Goal: Contribute content: Contribute content

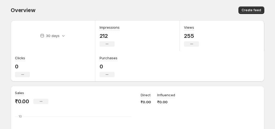
scroll to position [80, 0]
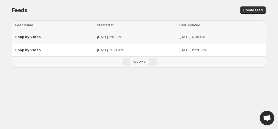
click at [108, 37] on p "[DATE] 2:51 PM" at bounding box center [136, 36] width 79 height 5
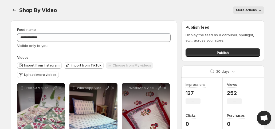
scroll to position [53, 0]
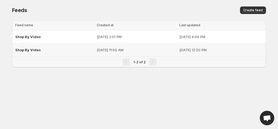
click at [44, 50] on div "Shop By Video" at bounding box center [54, 50] width 78 height 10
click at [117, 36] on p "[DATE] 2:51 PM" at bounding box center [136, 36] width 79 height 5
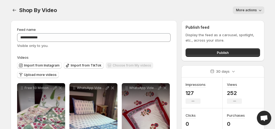
scroll to position [53, 0]
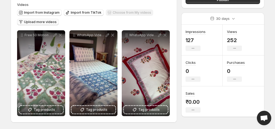
click at [43, 22] on span "Upload more videos" at bounding box center [40, 22] width 33 height 4
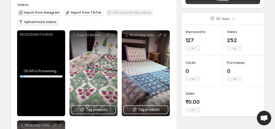
click at [36, 22] on span "Upload more videos" at bounding box center [40, 22] width 33 height 4
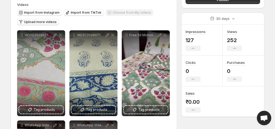
scroll to position [0, 0]
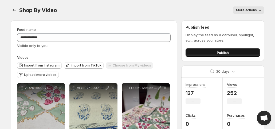
click at [214, 52] on button "Publish" at bounding box center [223, 52] width 75 height 9
click at [221, 52] on span "Publish" at bounding box center [223, 52] width 12 height 5
click at [216, 49] on button "Publish" at bounding box center [223, 52] width 75 height 9
